Goal: Information Seeking & Learning: Learn about a topic

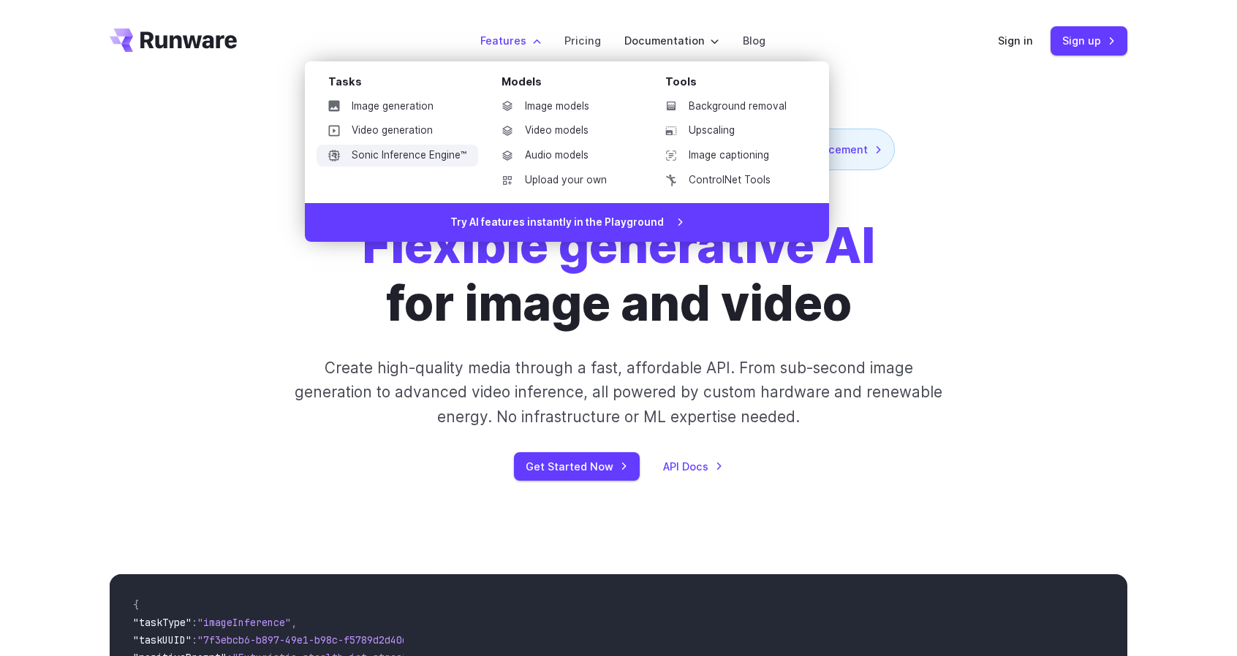
click at [415, 157] on link "Sonic Inference Engine™" at bounding box center [397, 156] width 162 height 22
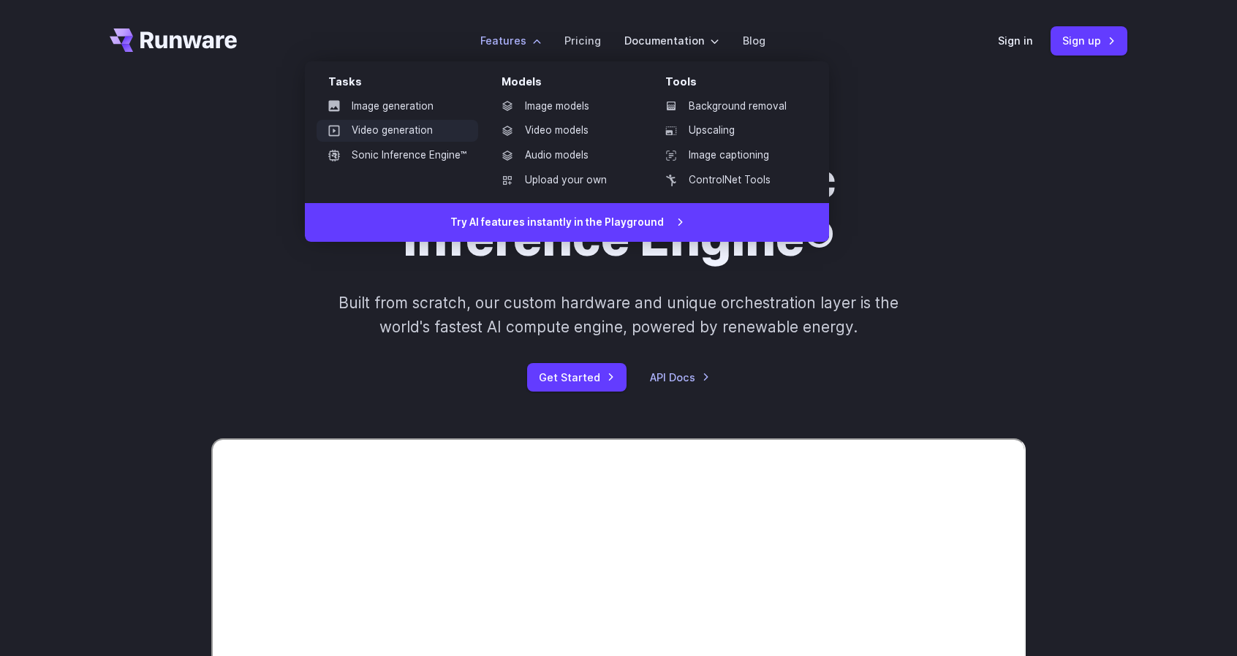
click at [389, 133] on link "Video generation" at bounding box center [397, 131] width 162 height 22
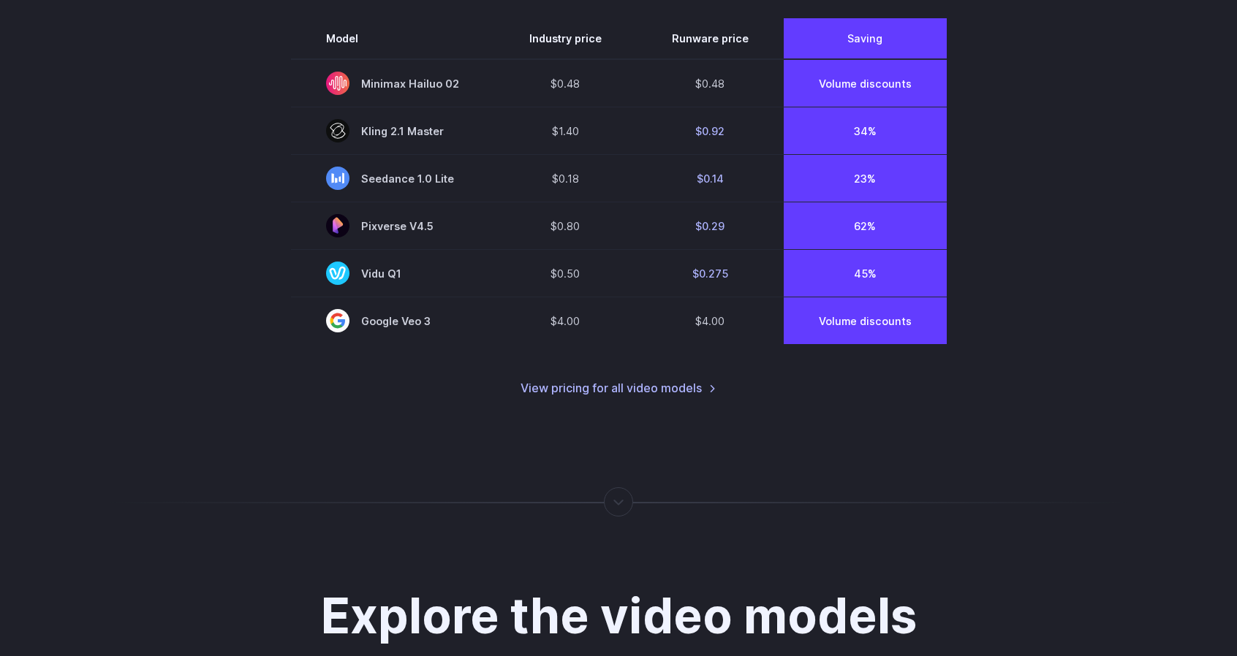
scroll to position [1139, 0]
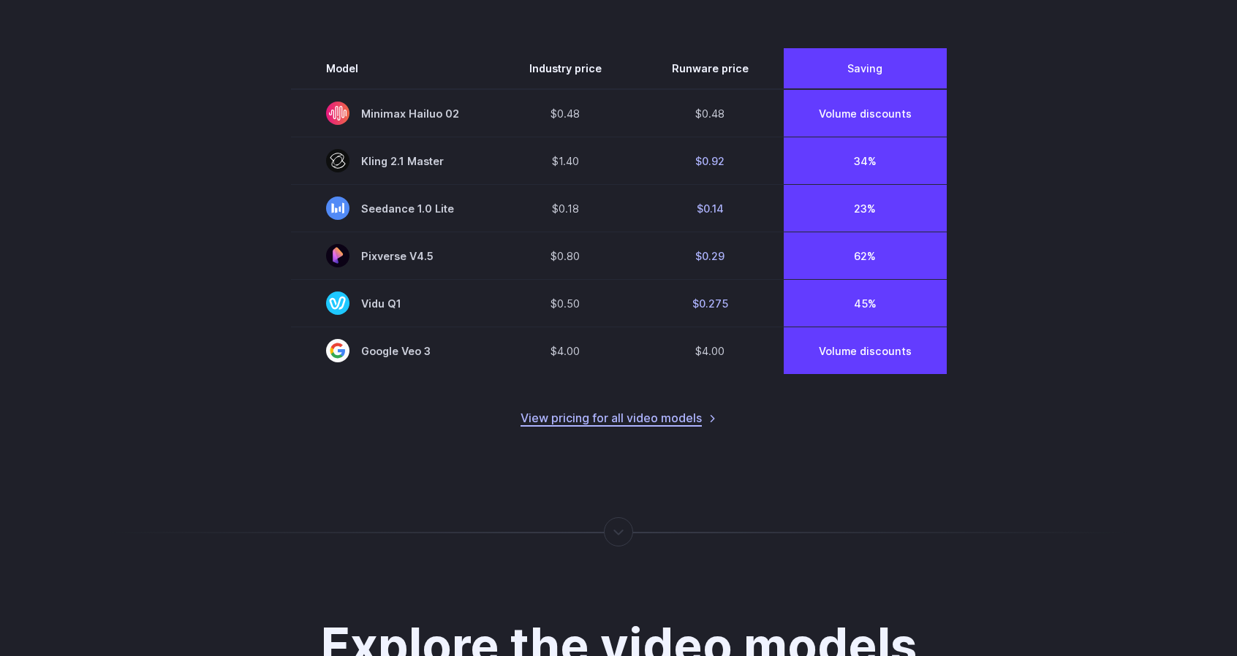
click at [689, 419] on link "View pricing for all video models" at bounding box center [618, 418] width 196 height 19
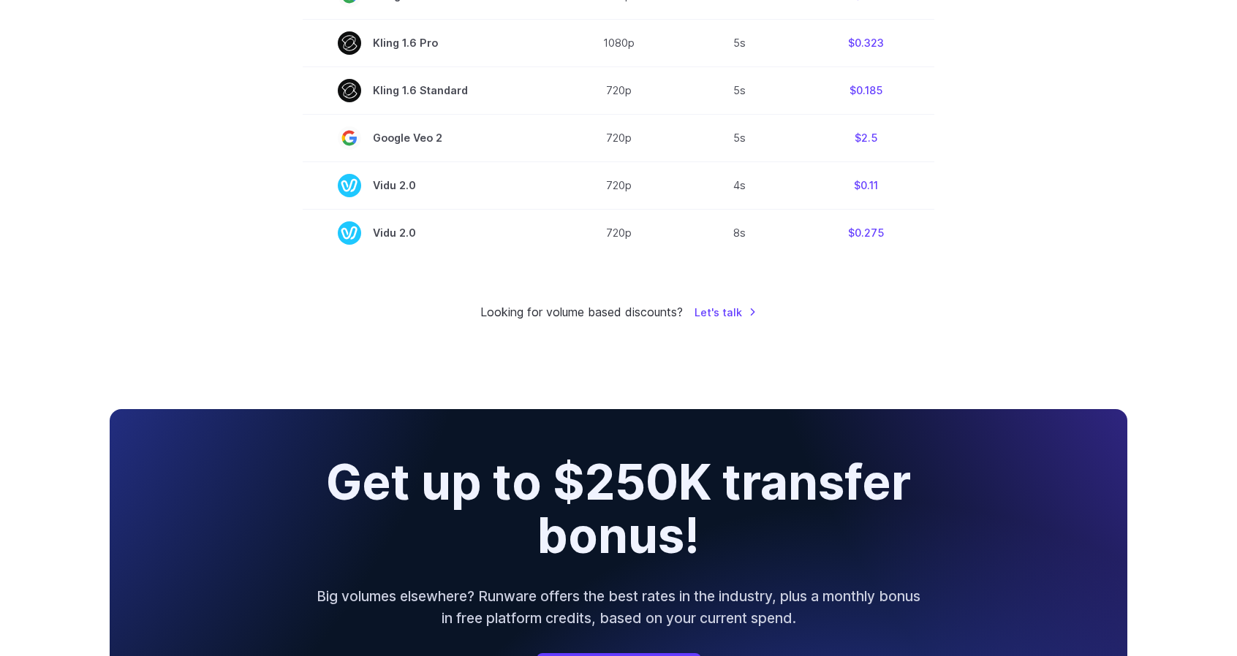
scroll to position [1225, 0]
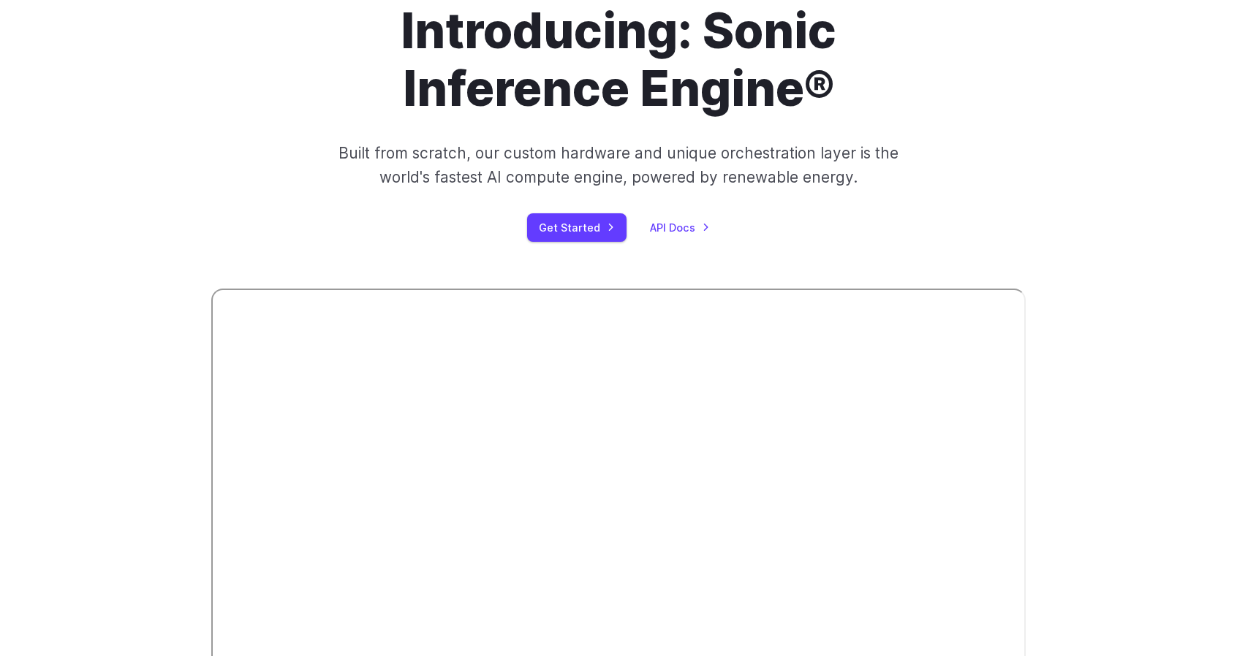
scroll to position [151, 0]
click at [686, 147] on p "Built from scratch, our custom hardware and unique orchestration layer is the w…" at bounding box center [618, 164] width 570 height 49
drag, startPoint x: 686, startPoint y: 147, endPoint x: 797, endPoint y: 150, distance: 111.1
click at [797, 150] on p "Built from scratch, our custom hardware and unique orchestration layer is the w…" at bounding box center [618, 164] width 570 height 49
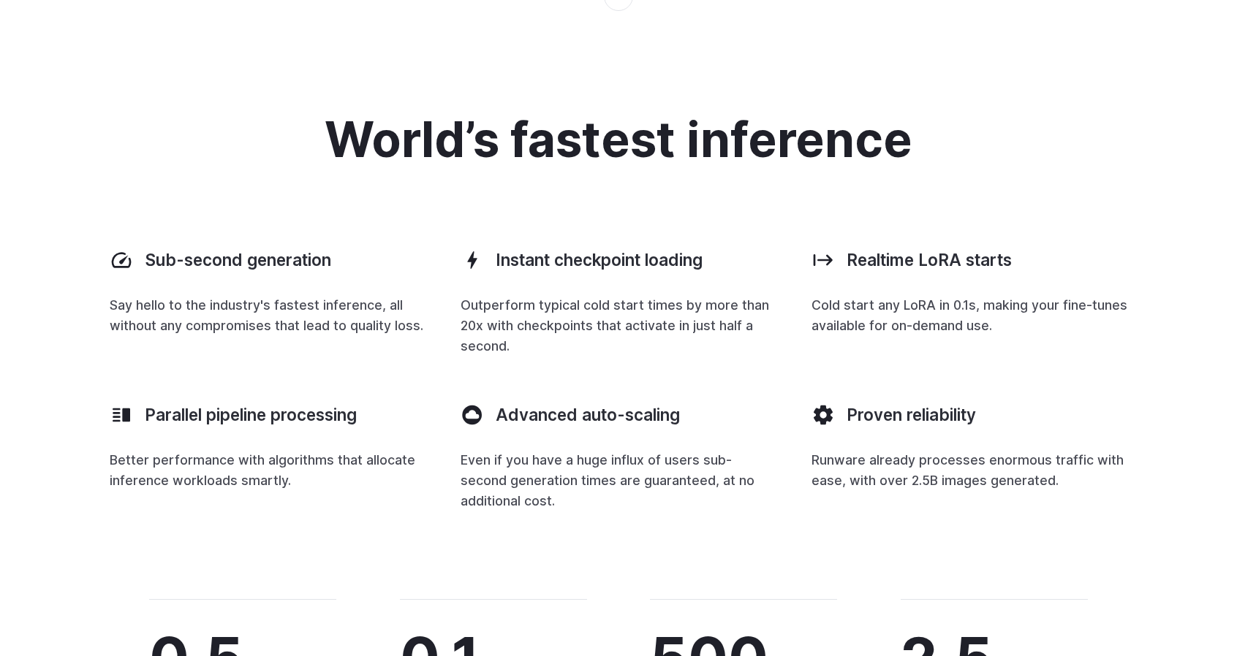
scroll to position [2028, 0]
click at [735, 204] on div "World’s fastest inference Sub-second generation Say hello to the industry's fas…" at bounding box center [618, 312] width 1017 height 398
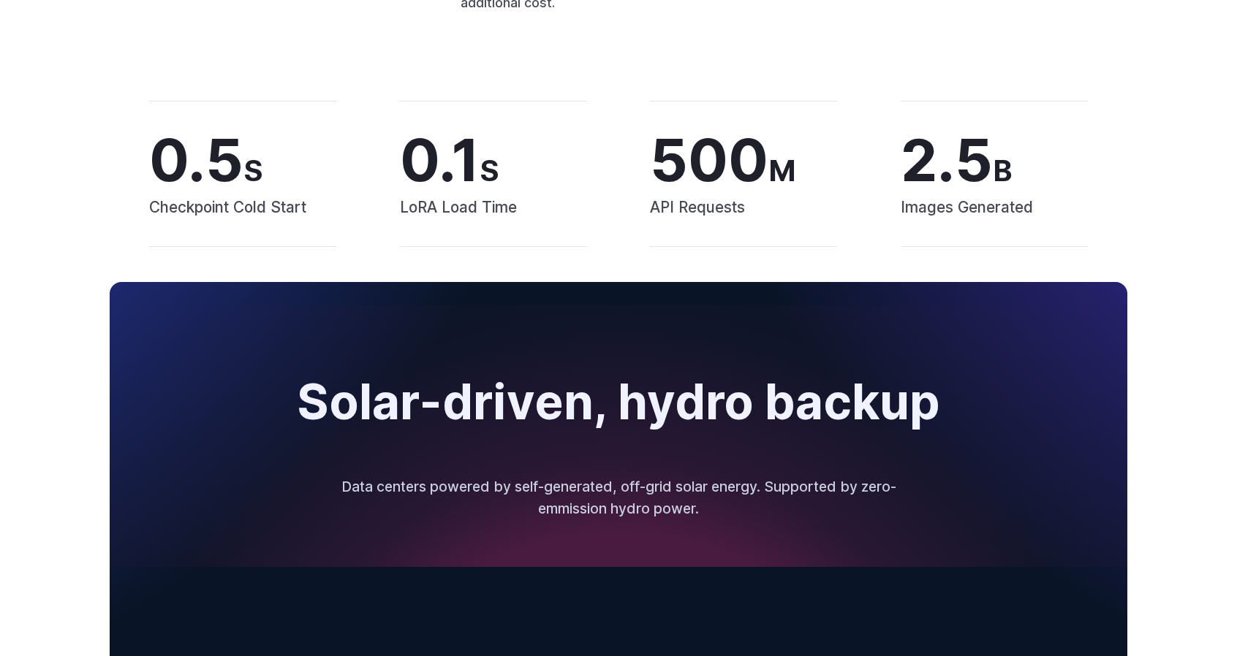
scroll to position [2529, 0]
